Goal: Task Accomplishment & Management: Use online tool/utility

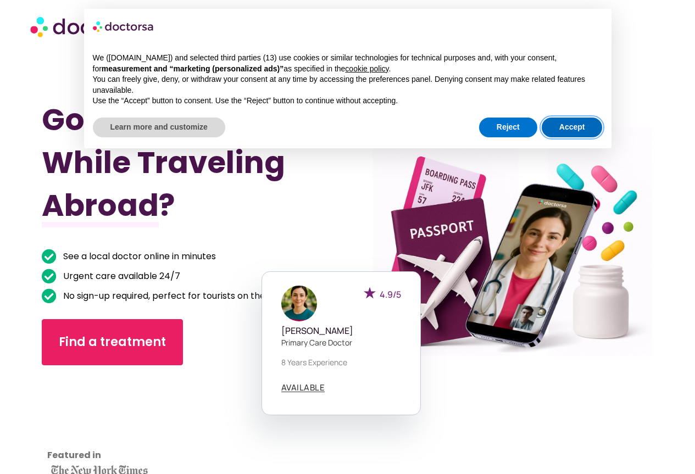
click at [578, 126] on button "Accept" at bounding box center [571, 128] width 61 height 20
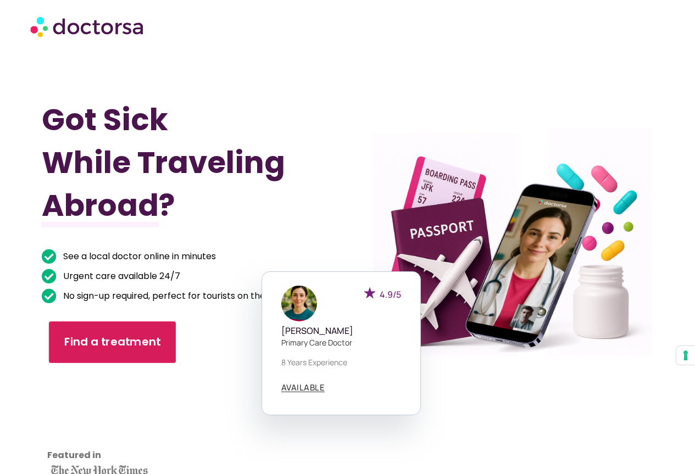
click at [111, 333] on link "Find a treatment" at bounding box center [112, 342] width 127 height 42
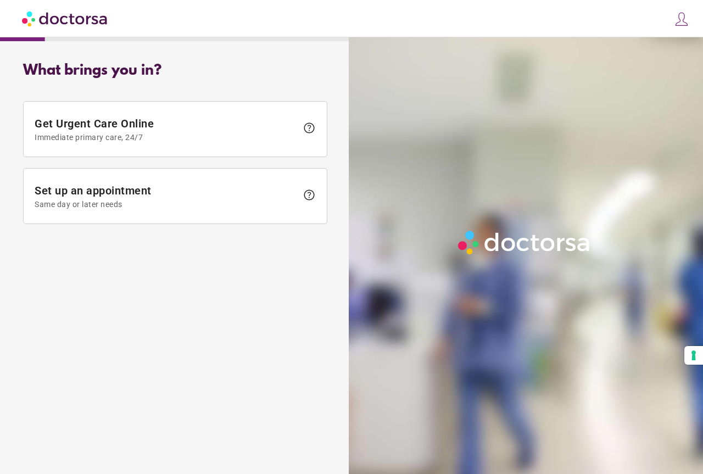
click at [697, 21] on div "close Log in Make a request Your appointments Your profile Welcome back Log in …" at bounding box center [351, 18] width 703 height 37
click at [687, 24] on img at bounding box center [681, 19] width 15 height 15
